Goal: Task Accomplishment & Management: Use online tool/utility

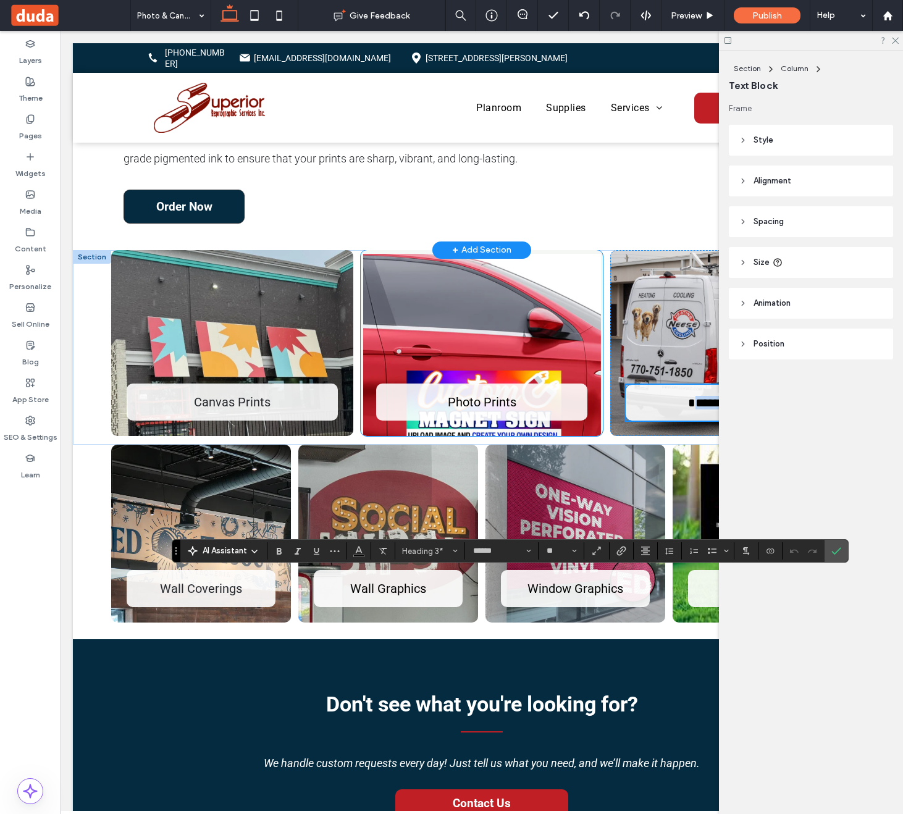
scroll to position [401, 0]
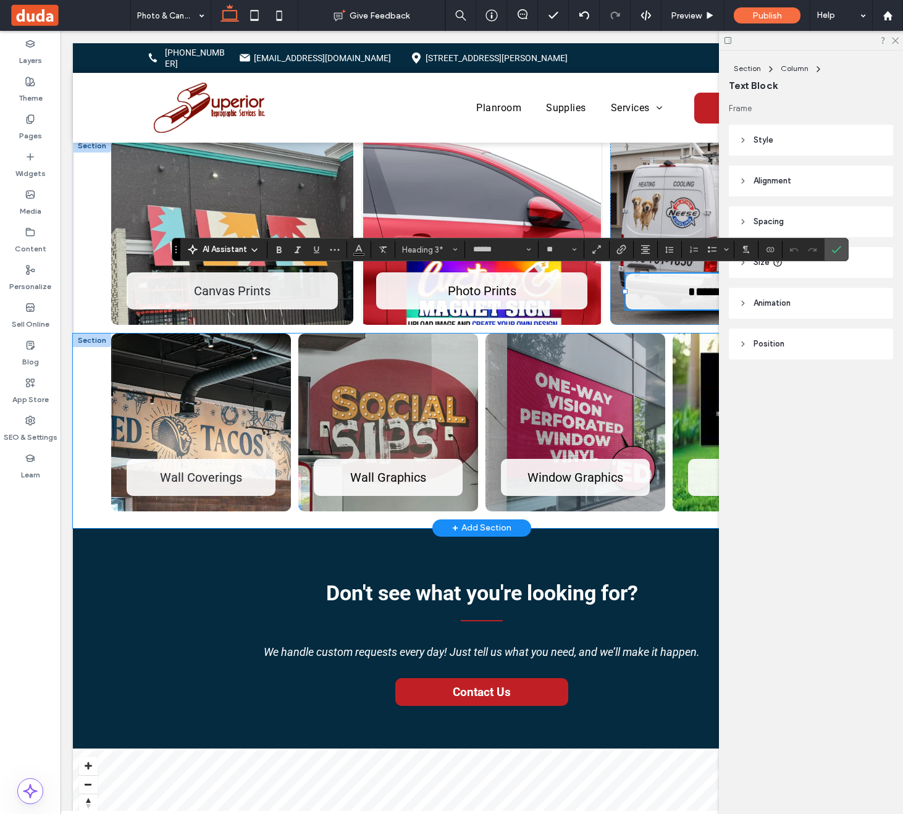
click at [88, 393] on div "Wall Coverings Wall Graphics Window Graphics Yard Signs" at bounding box center [482, 431] width 818 height 195
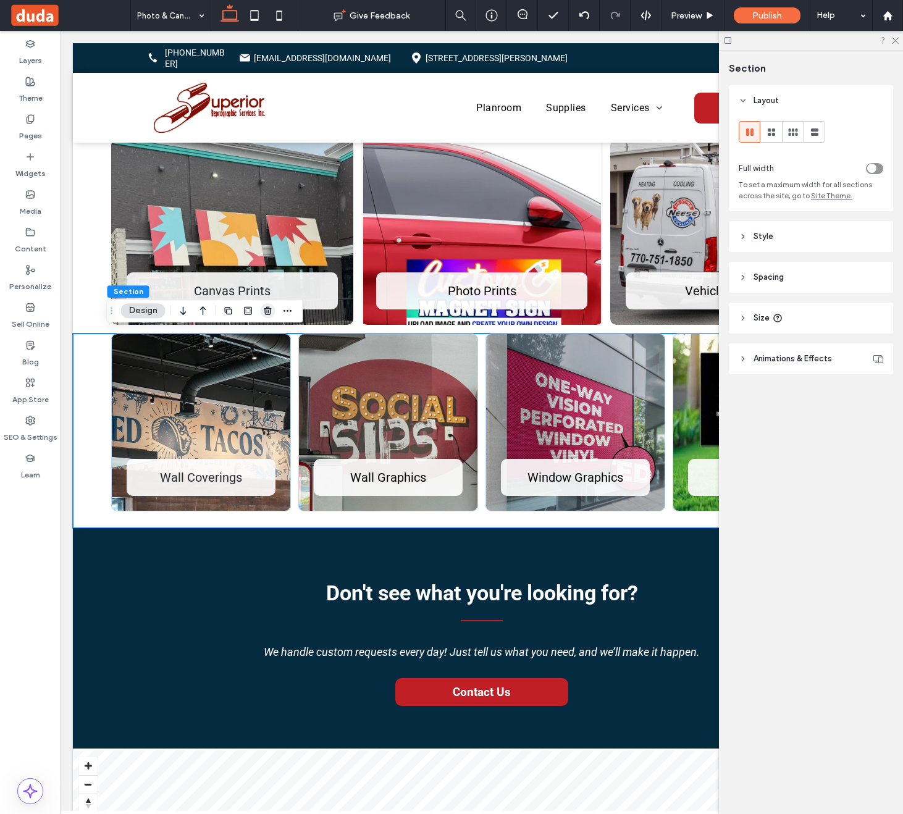
click at [267, 312] on icon "button" at bounding box center [268, 311] width 10 height 10
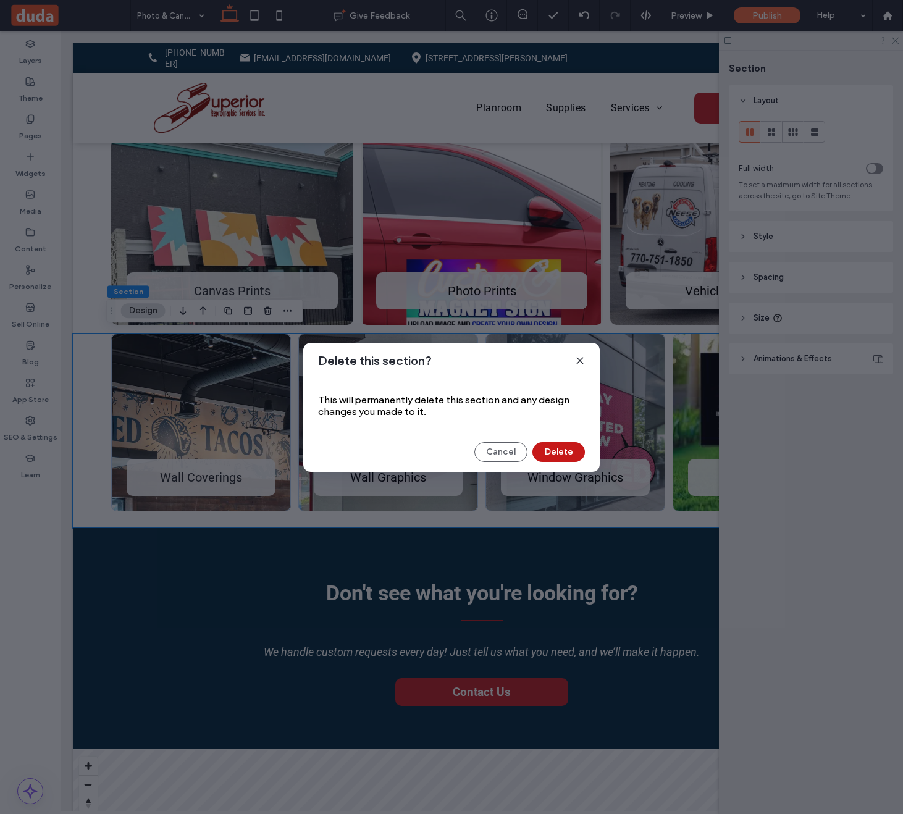
click at [573, 456] on button "Delete" at bounding box center [558, 452] width 53 height 20
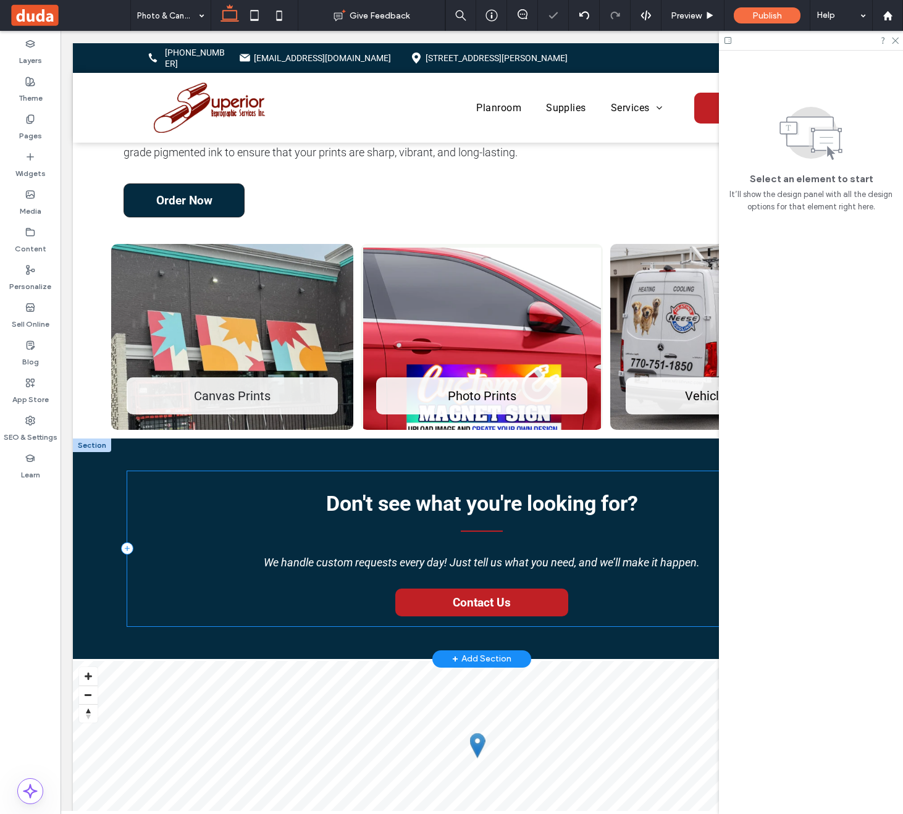
scroll to position [240, 0]
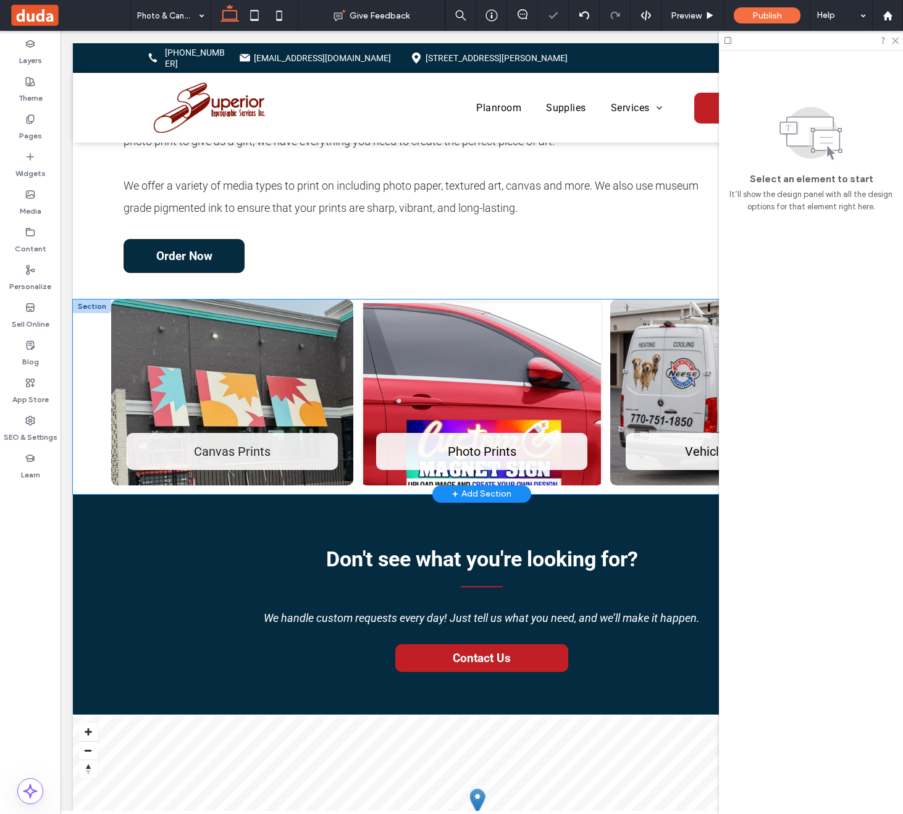
click at [91, 387] on div "Canvas Prints Photo Prints Vehicle Graphics" at bounding box center [482, 397] width 818 height 195
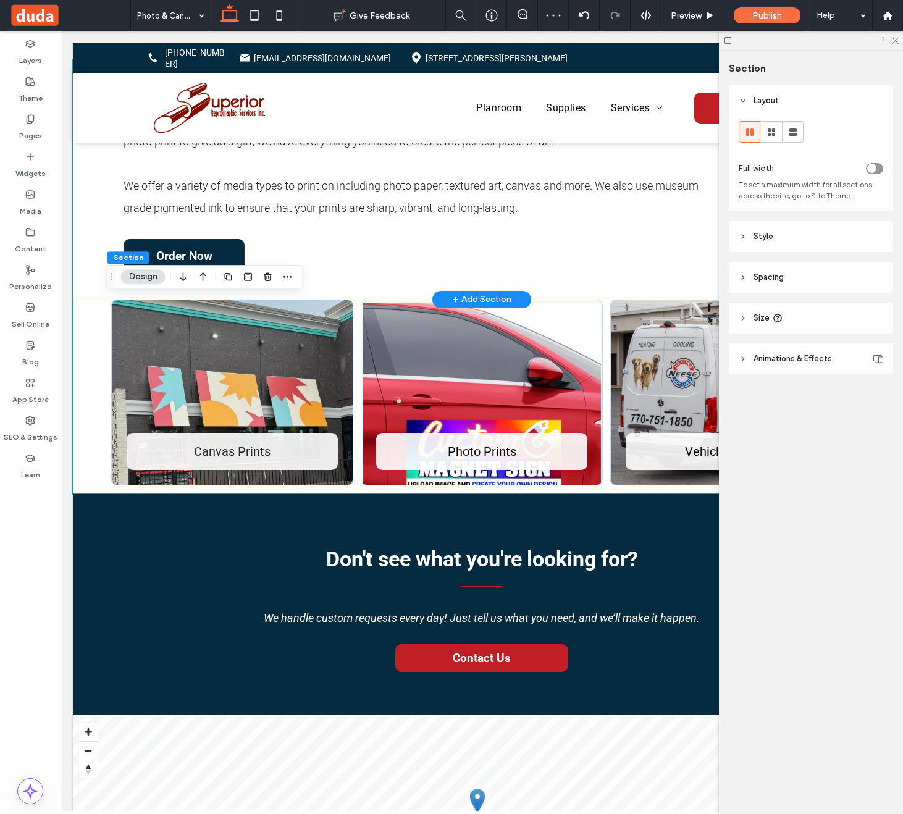
click at [90, 276] on div "Are you looking for a high end printing service provider to turn your favorite …" at bounding box center [482, 180] width 818 height 240
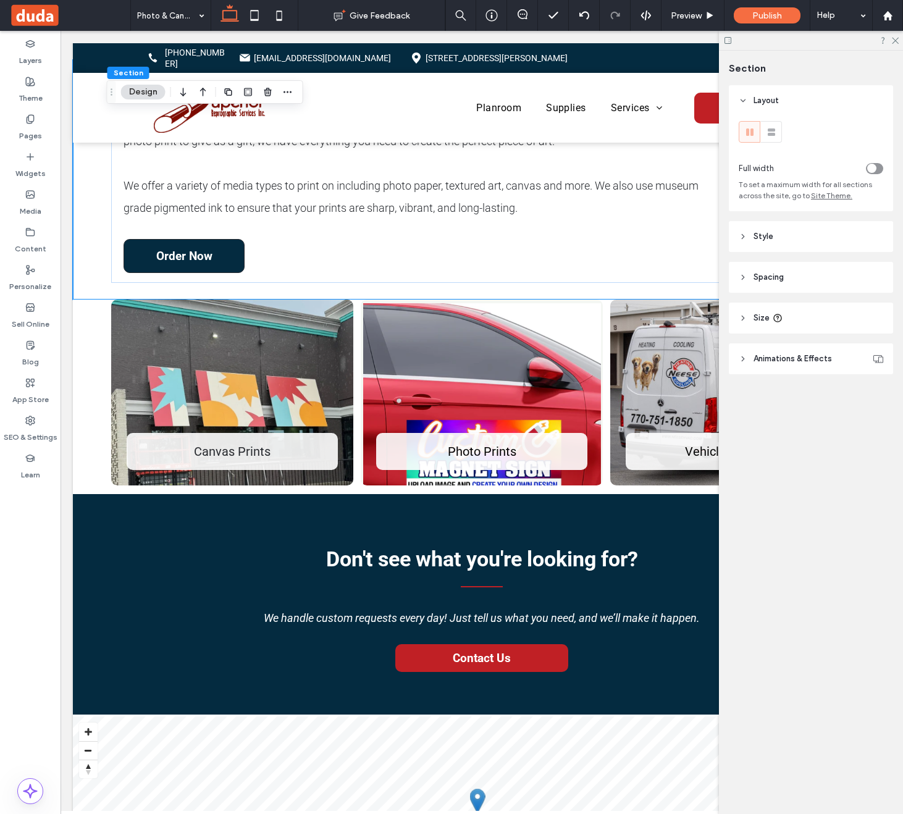
click at [796, 271] on header "Spacing" at bounding box center [811, 277] width 164 height 31
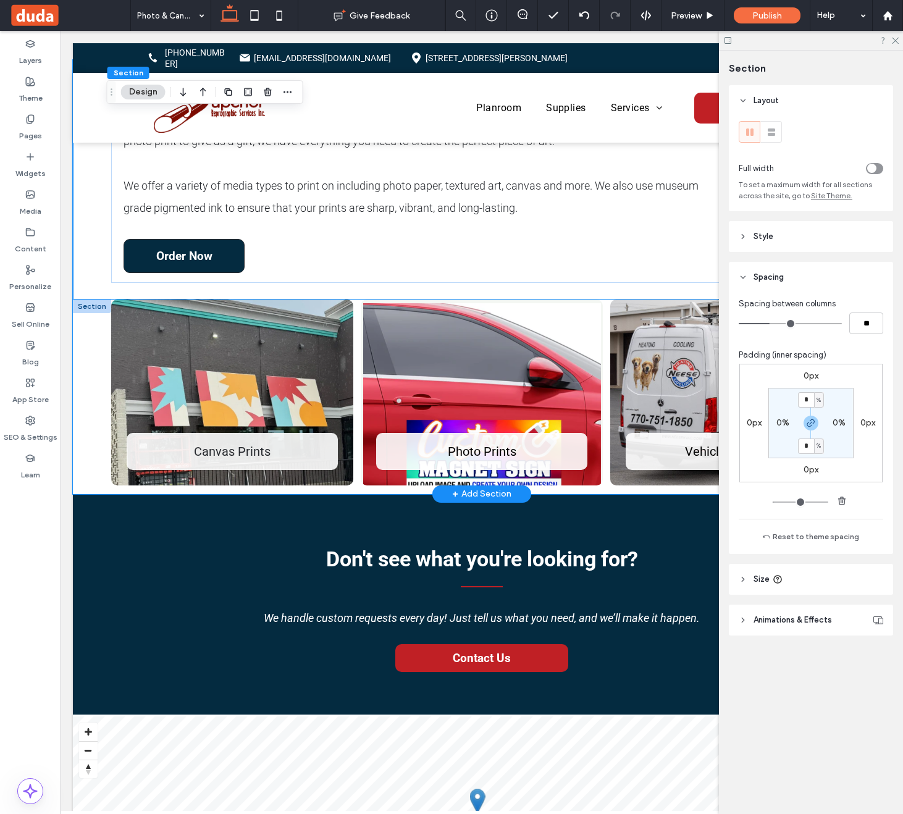
click at [95, 413] on div "Canvas Prints Photo Prints Vehicle Graphics" at bounding box center [482, 397] width 818 height 195
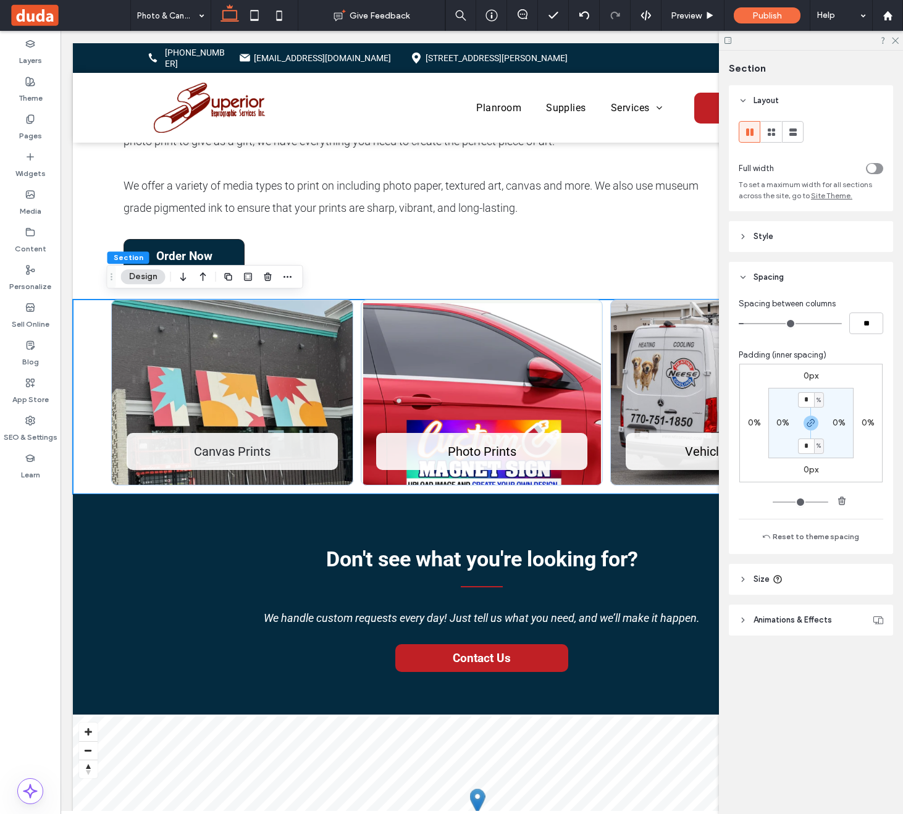
type input "*"
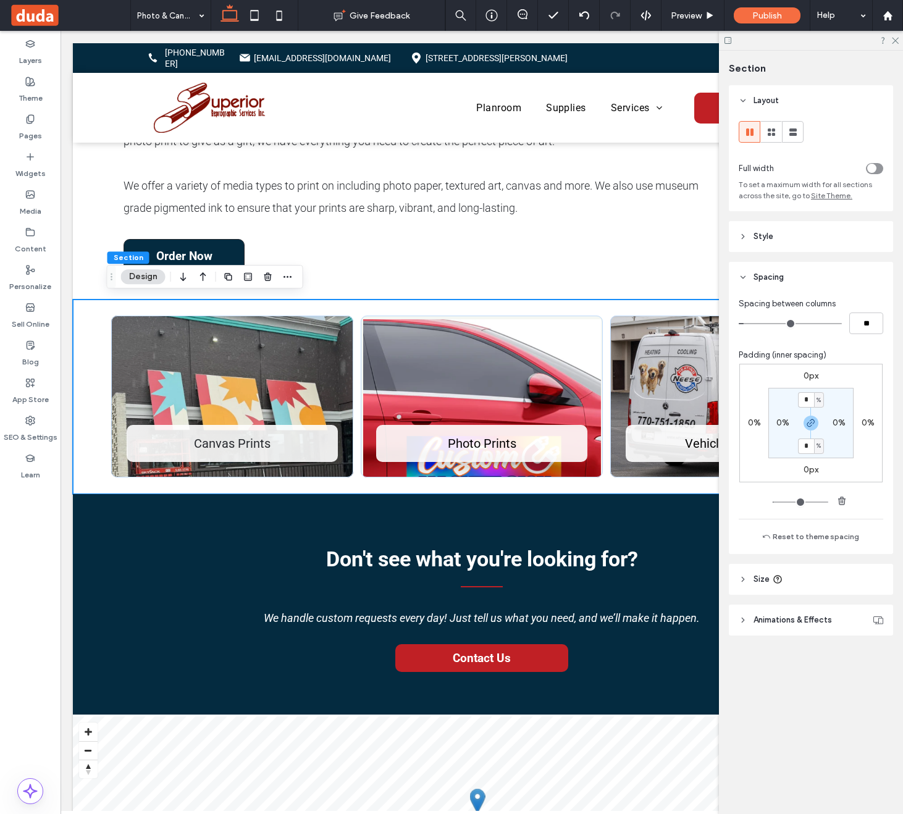
type input "*"
click at [808, 396] on input "*" at bounding box center [806, 399] width 16 height 15
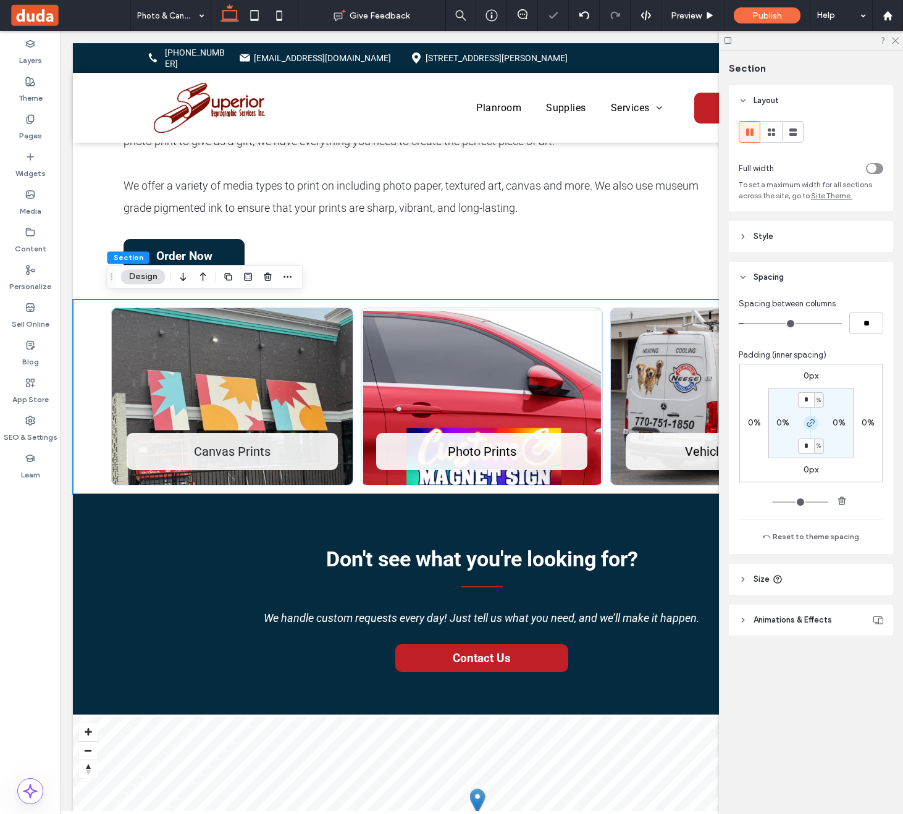
click at [813, 427] on icon "button" at bounding box center [811, 423] width 10 height 10
click at [809, 402] on input "*" at bounding box center [806, 399] width 16 height 15
type input "*"
click at [807, 472] on label "0px" at bounding box center [811, 470] width 15 height 11
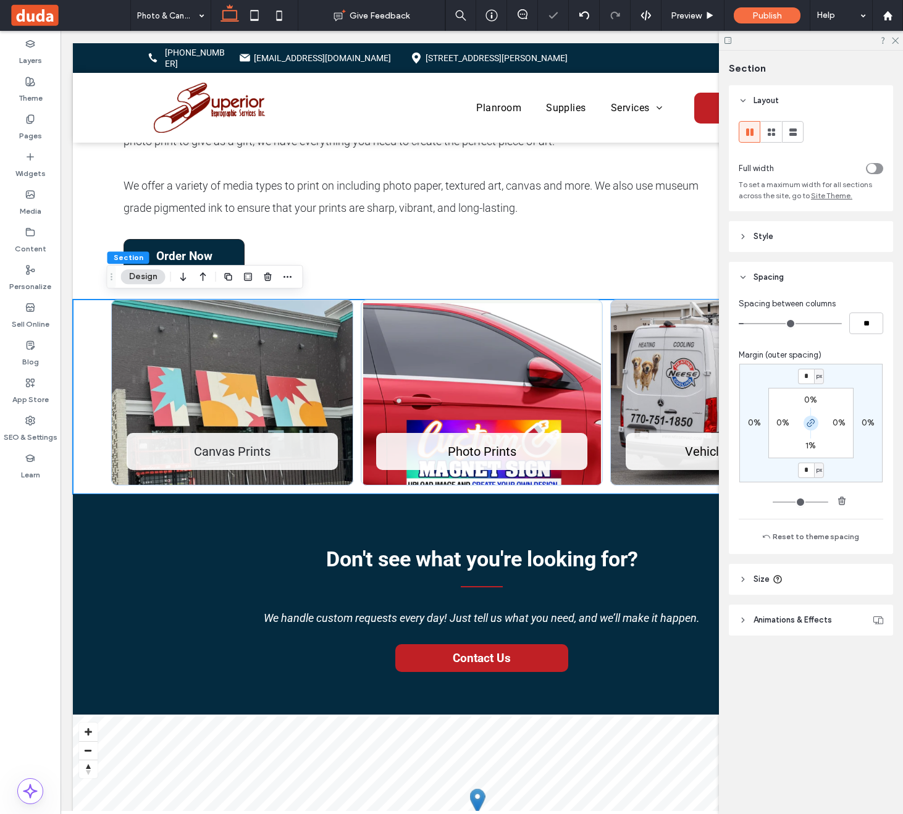
click at [812, 423] on icon "button" at bounding box center [811, 423] width 10 height 10
click at [804, 469] on input "*" at bounding box center [806, 470] width 16 height 15
click at [820, 471] on span "px" at bounding box center [820, 470] width 6 height 12
click at [819, 505] on div "%" at bounding box center [814, 511] width 17 height 22
click at [810, 469] on input "*" at bounding box center [806, 470] width 16 height 15
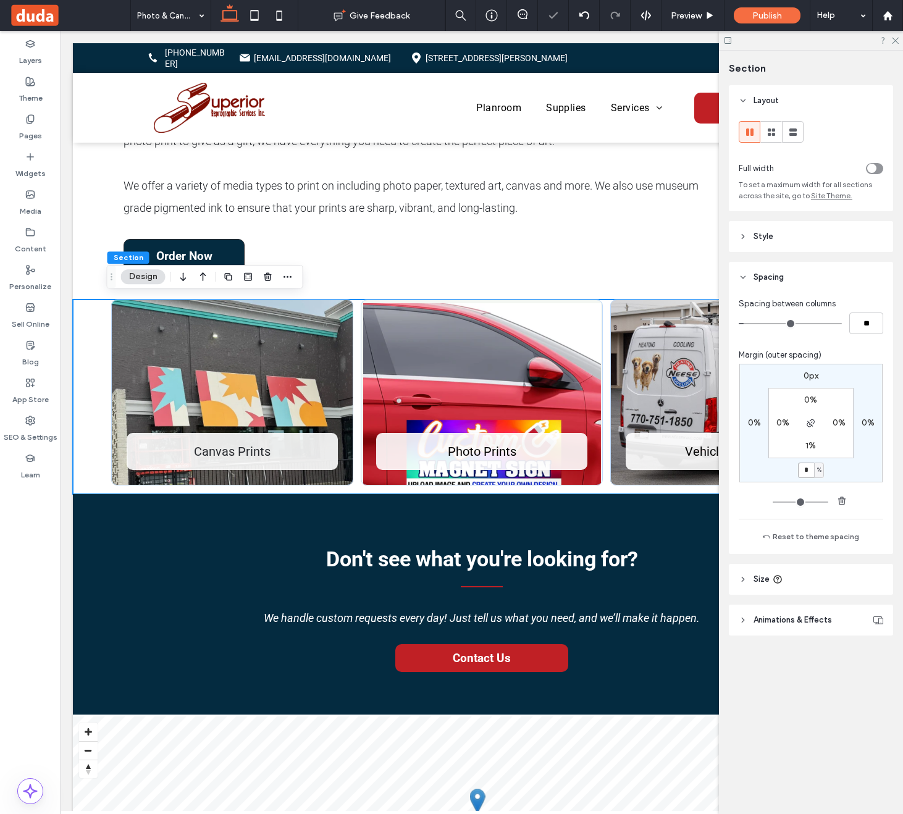
type input "*"
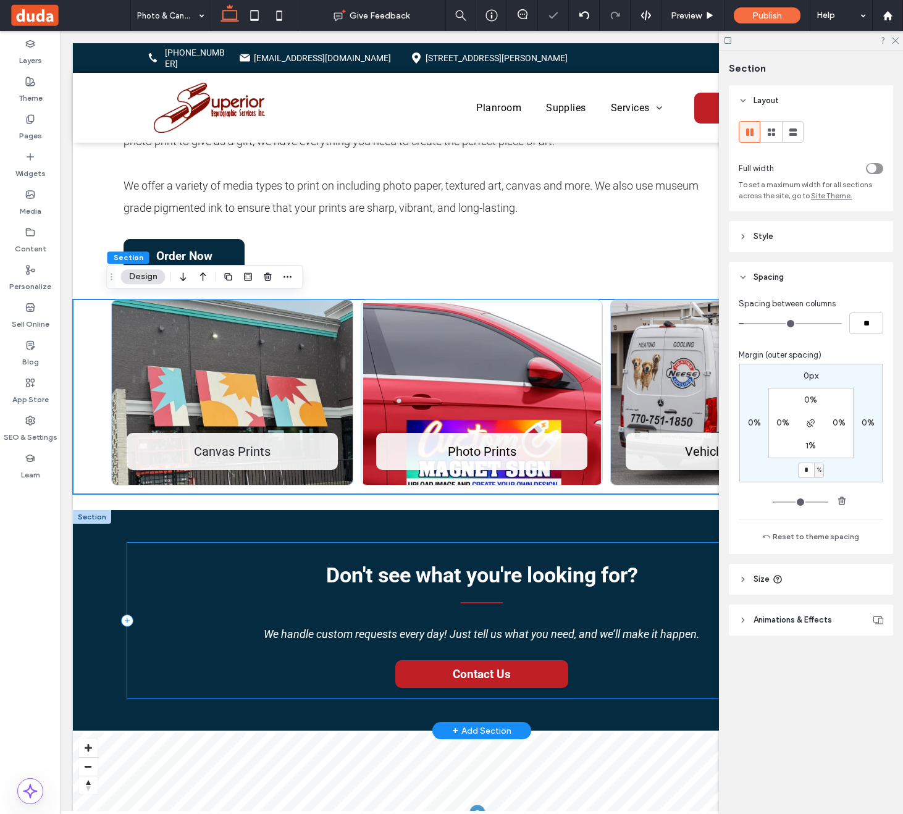
click at [584, 673] on div "Don't see what you're looking for? We handle custom requests every day! Just te…" at bounding box center [481, 620] width 709 height 155
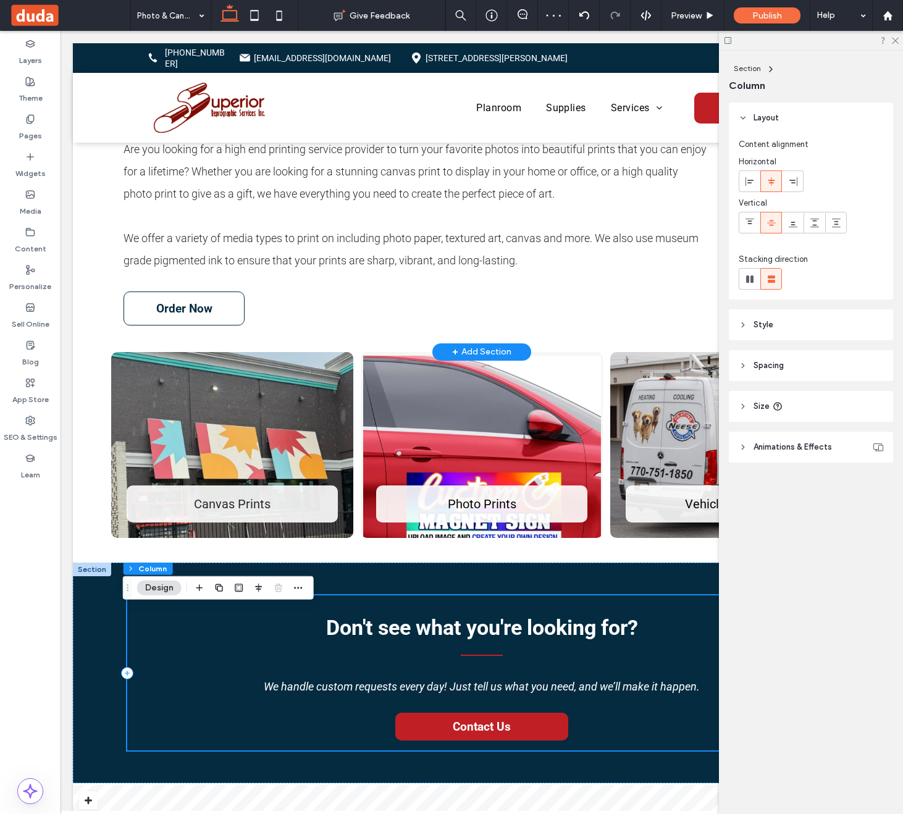
scroll to position [196, 0]
